Goal: Navigation & Orientation: Find specific page/section

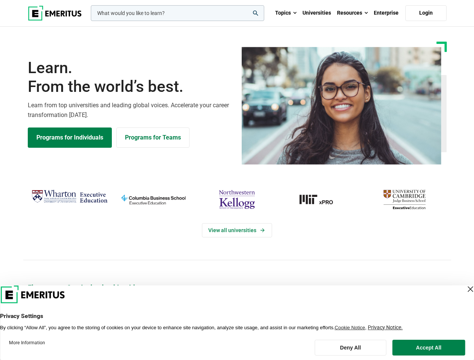
click at [237, 180] on div "View all universities" at bounding box center [237, 224] width 483 height 118
click at [177, 13] on input "woocommerce-product-search-field-0" at bounding box center [177, 13] width 173 height 16
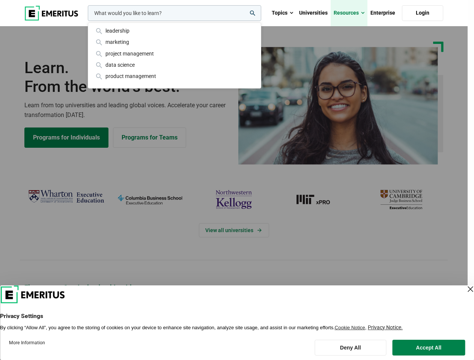
click at [352, 13] on link "Resources" at bounding box center [348, 13] width 37 height 26
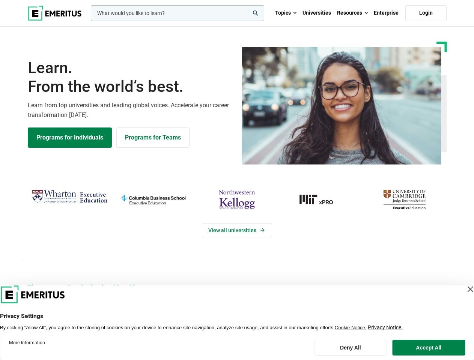
click at [237, 180] on div "View all universities" at bounding box center [237, 224] width 483 height 118
click at [177, 13] on input "woocommerce-product-search-field-0" at bounding box center [177, 13] width 173 height 16
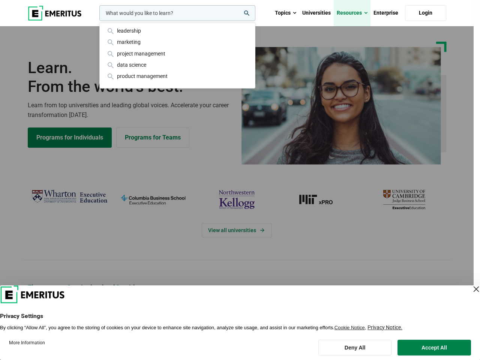
click at [352, 13] on link "Resources" at bounding box center [352, 13] width 37 height 26
